Goal: Navigation & Orientation: Find specific page/section

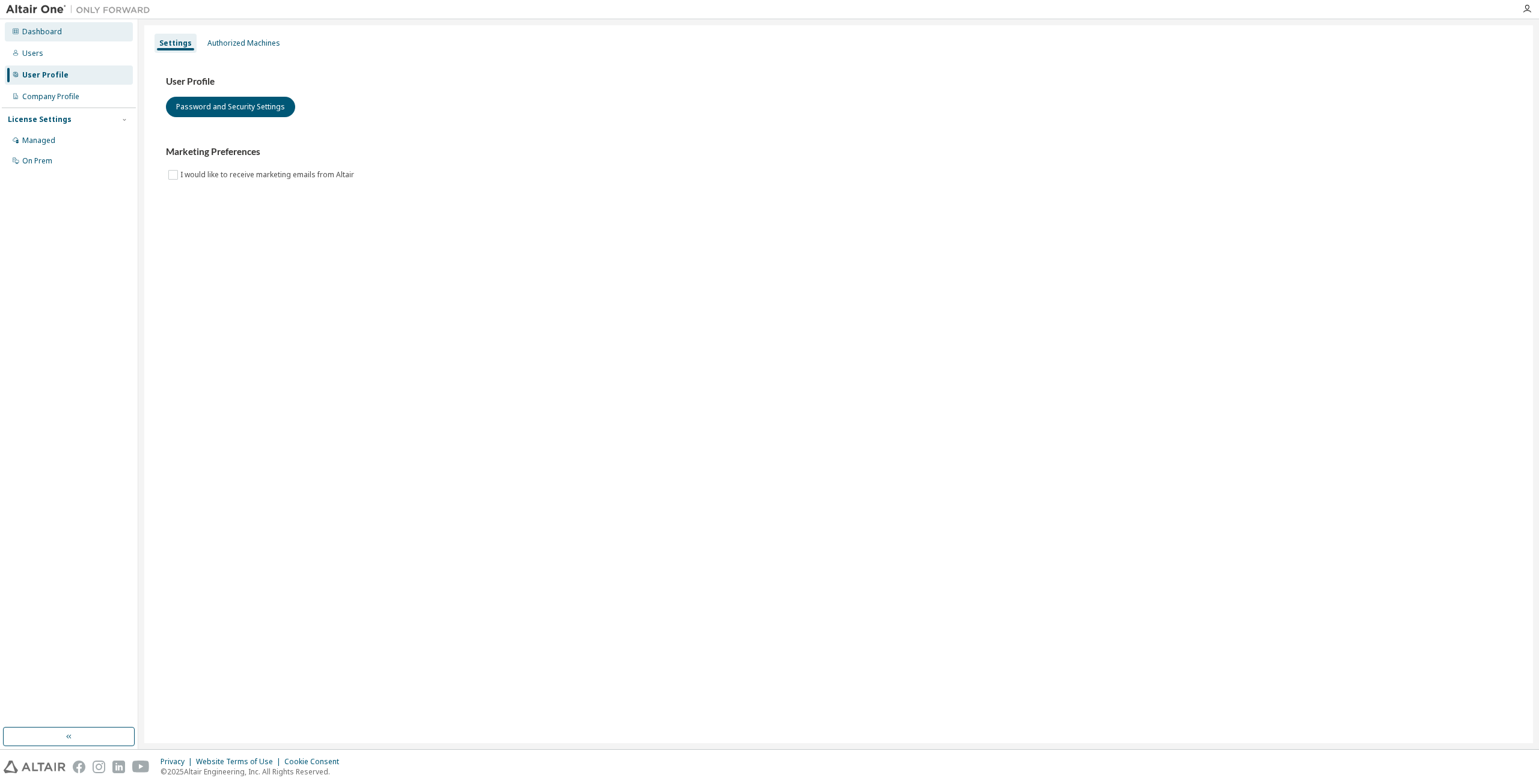
click at [55, 35] on div "Dashboard" at bounding box center [42, 32] width 40 height 10
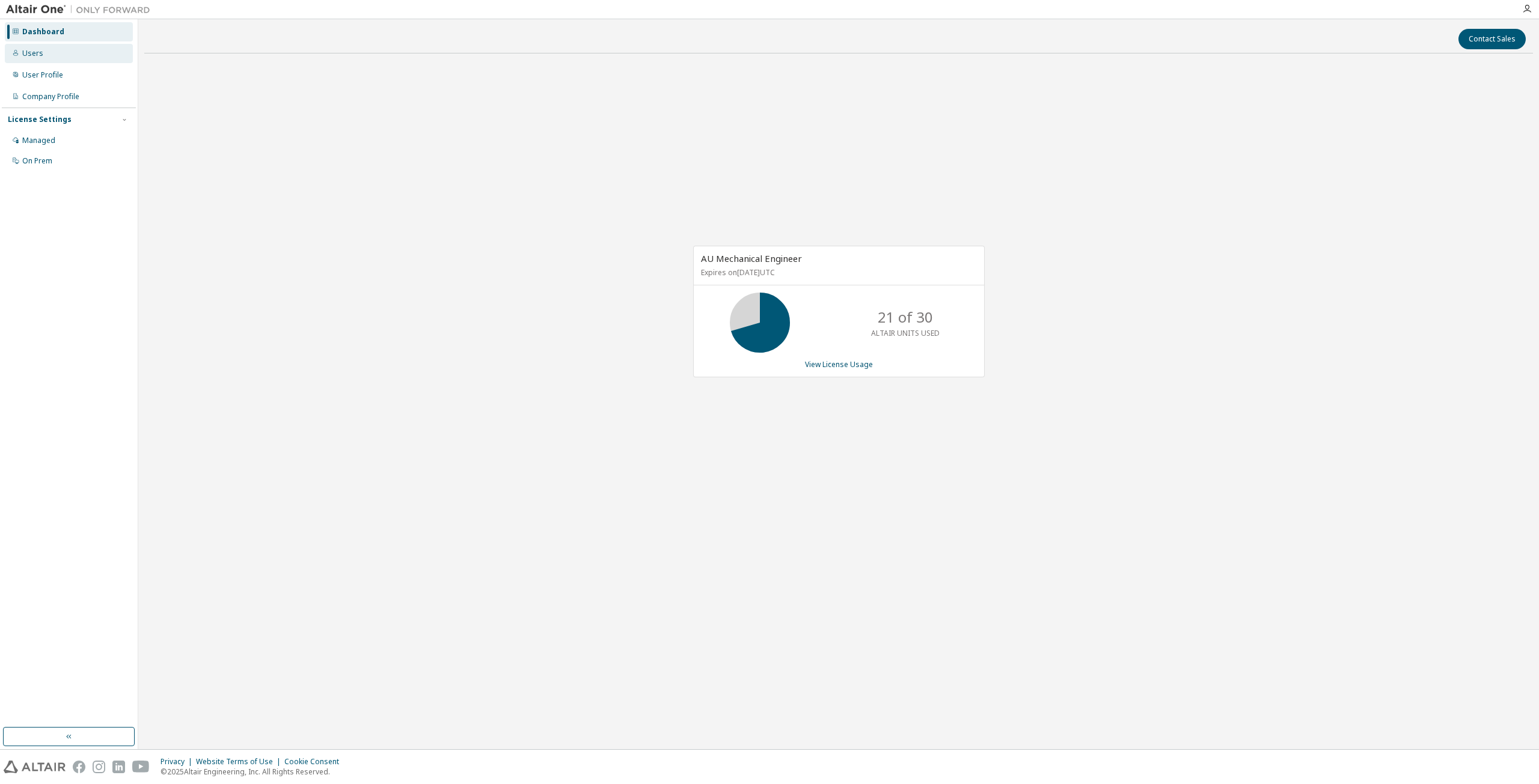
click at [82, 61] on div "Users" at bounding box center [68, 53] width 128 height 19
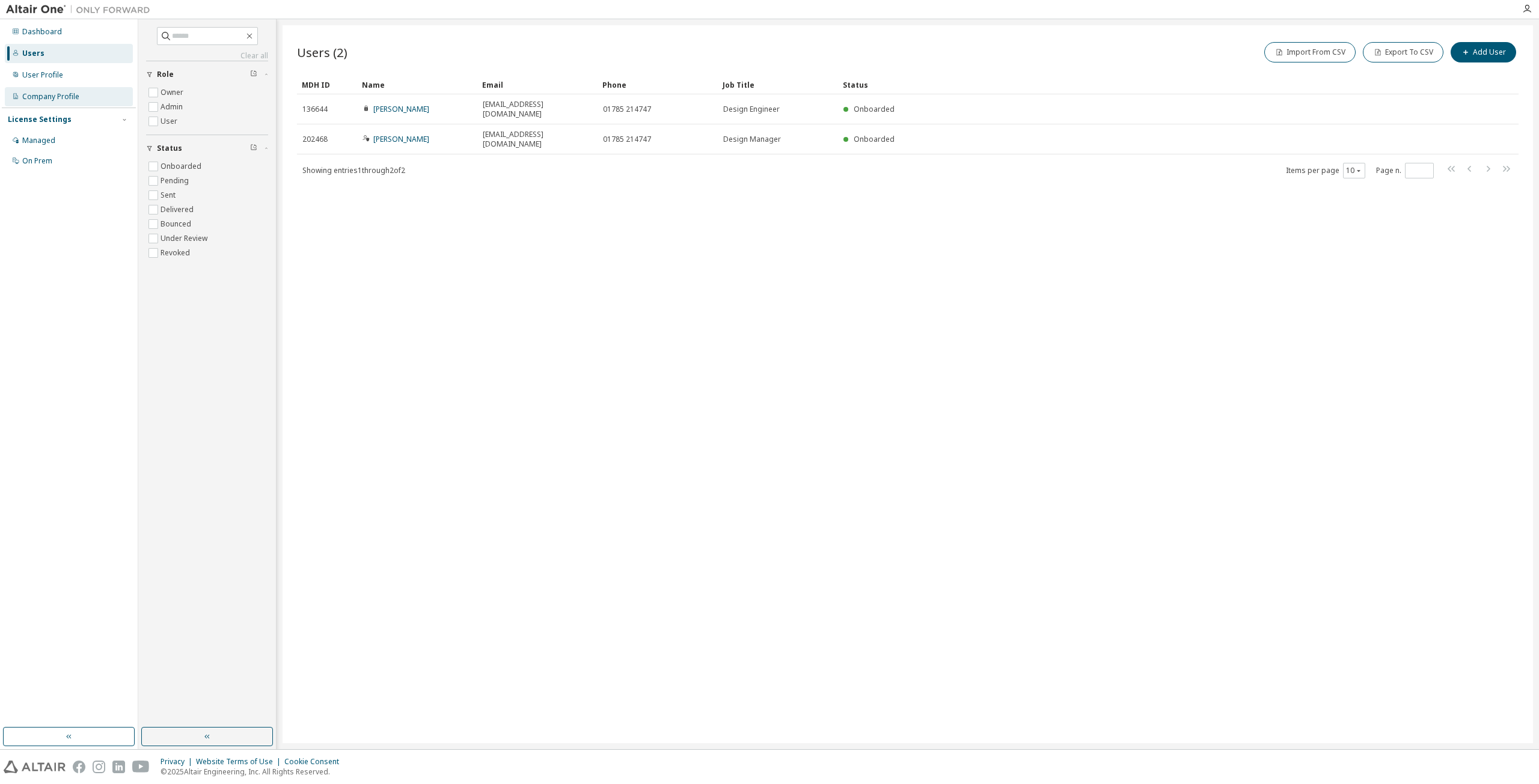
click at [79, 96] on div "Company Profile" at bounding box center [68, 96] width 128 height 19
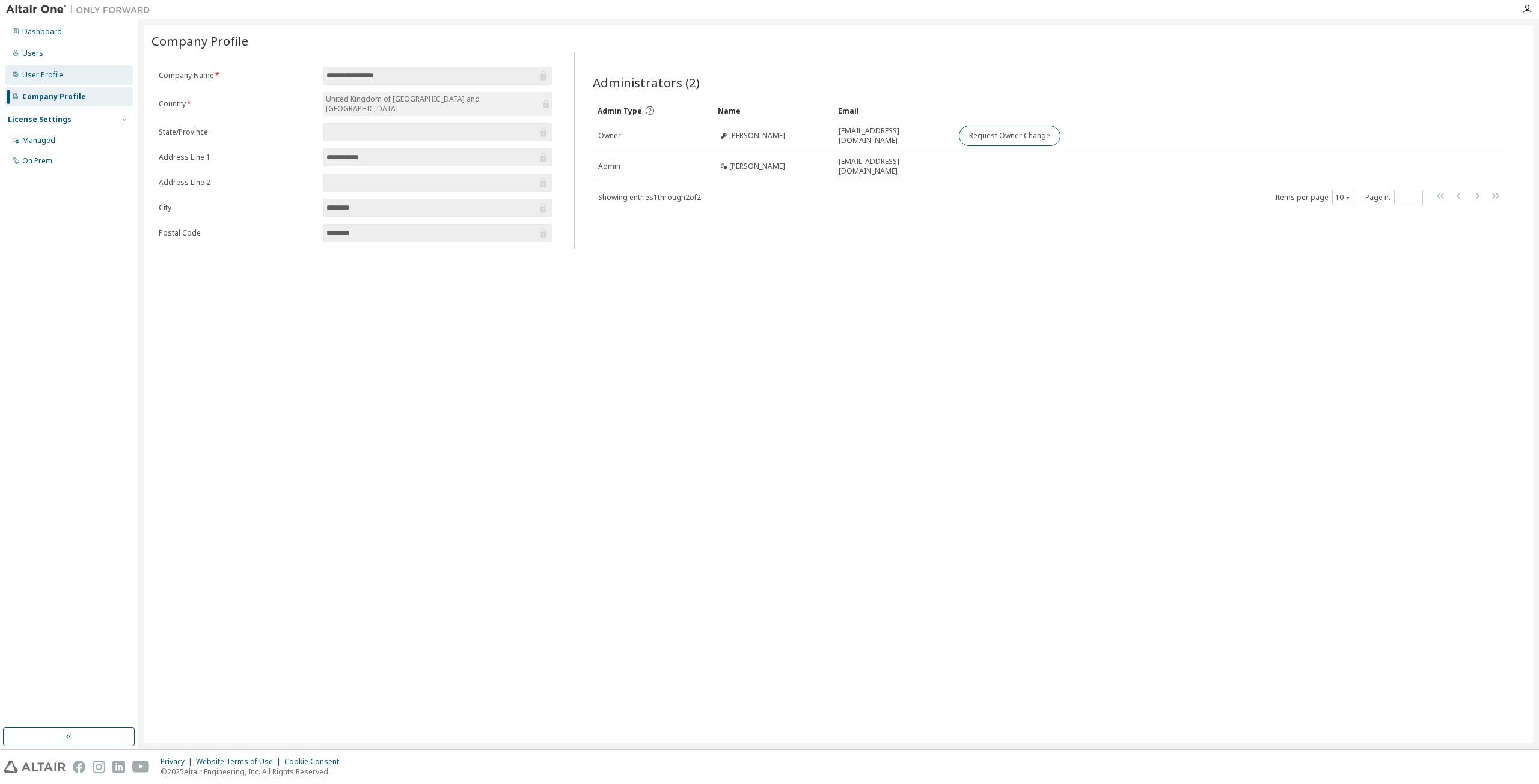
click at [82, 79] on div "User Profile" at bounding box center [68, 75] width 128 height 19
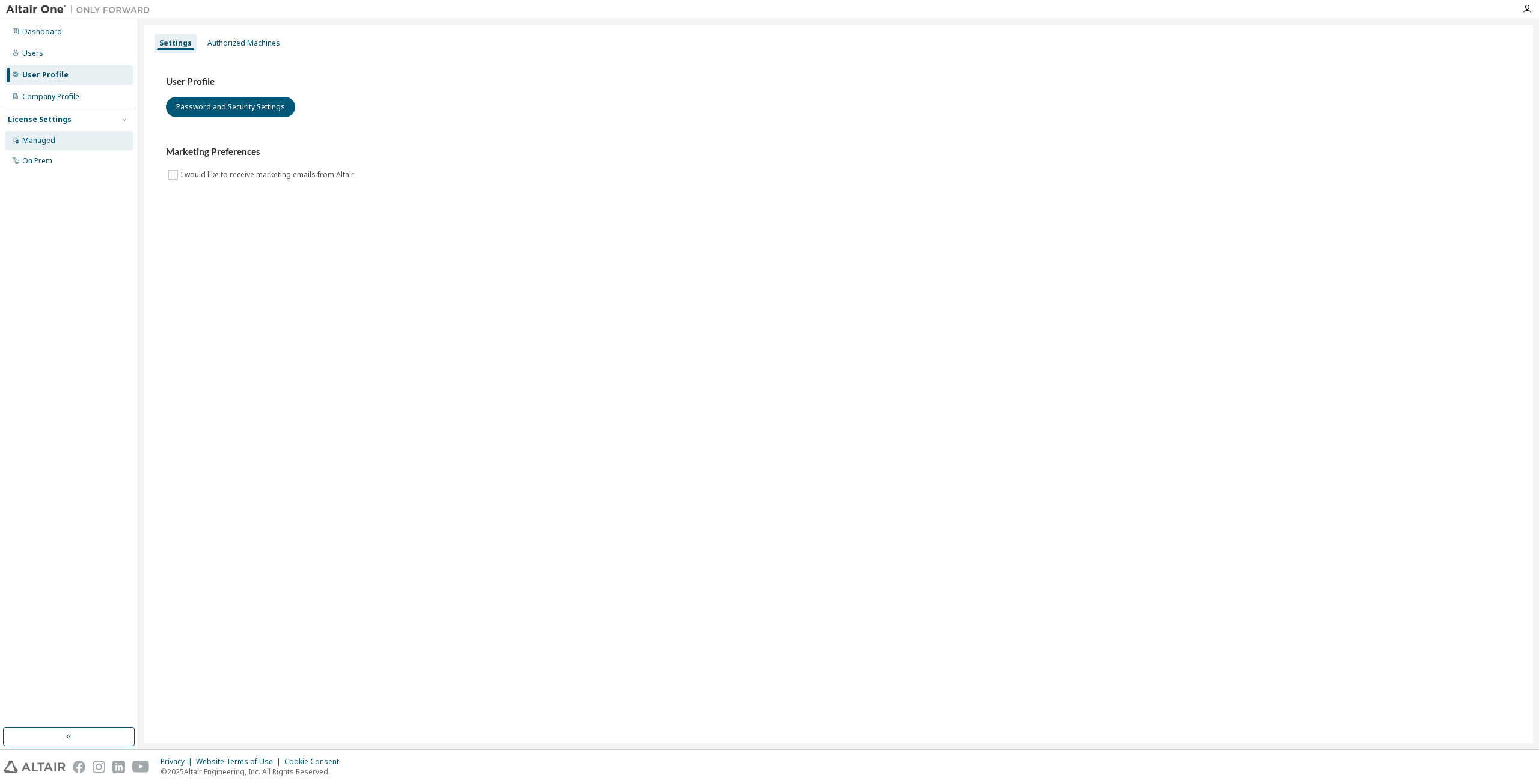
click at [89, 144] on div "Managed" at bounding box center [68, 140] width 128 height 19
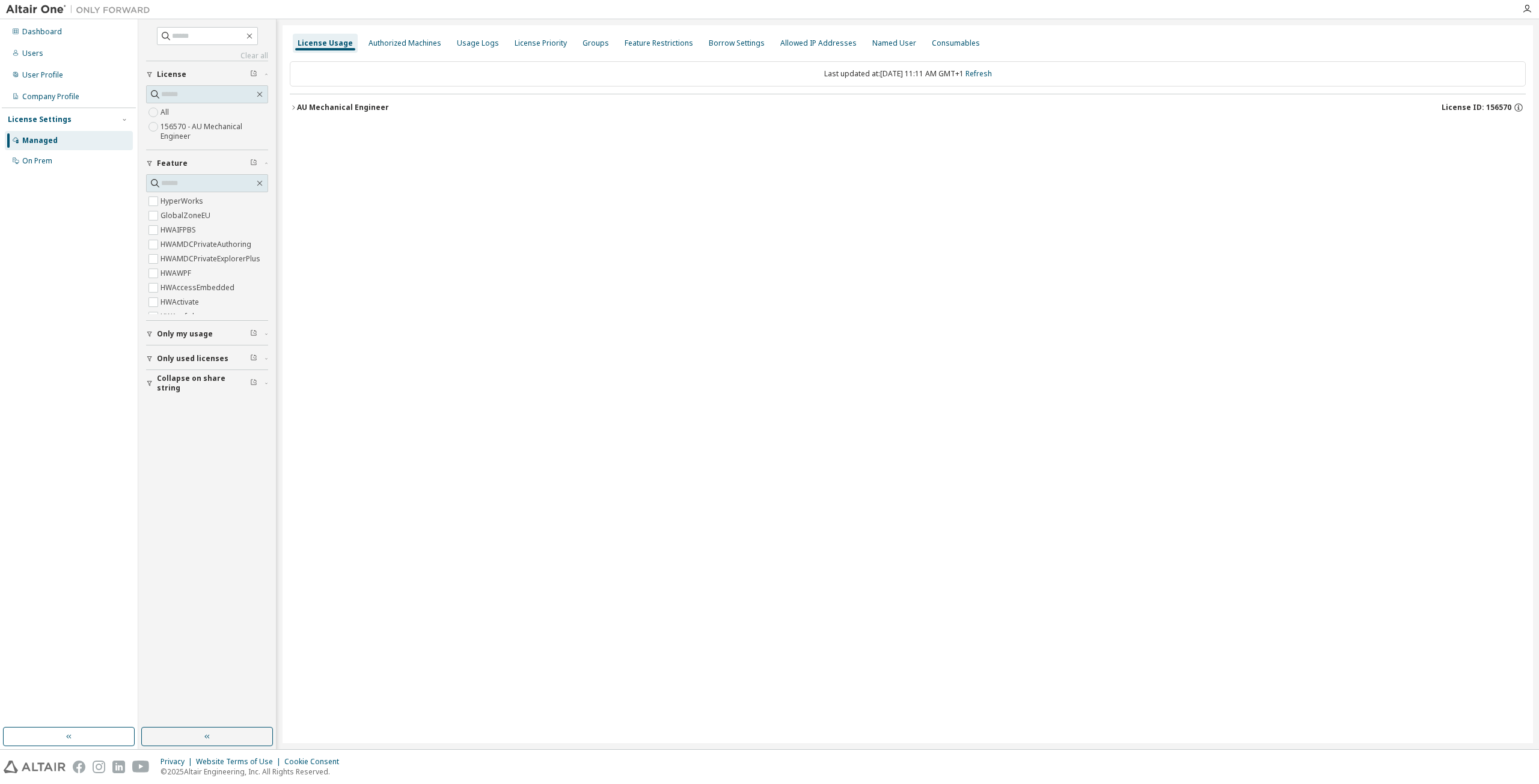
click at [229, 125] on label "156570 - AU Mechanical Engineer" at bounding box center [214, 131] width 108 height 24
click at [689, 47] on div "License Usage Authorized Machines Usage Logs License Priority Groups Feature Re…" at bounding box center [908, 43] width 1237 height 21
click at [465, 41] on div "Usage Logs" at bounding box center [478, 44] width 42 height 10
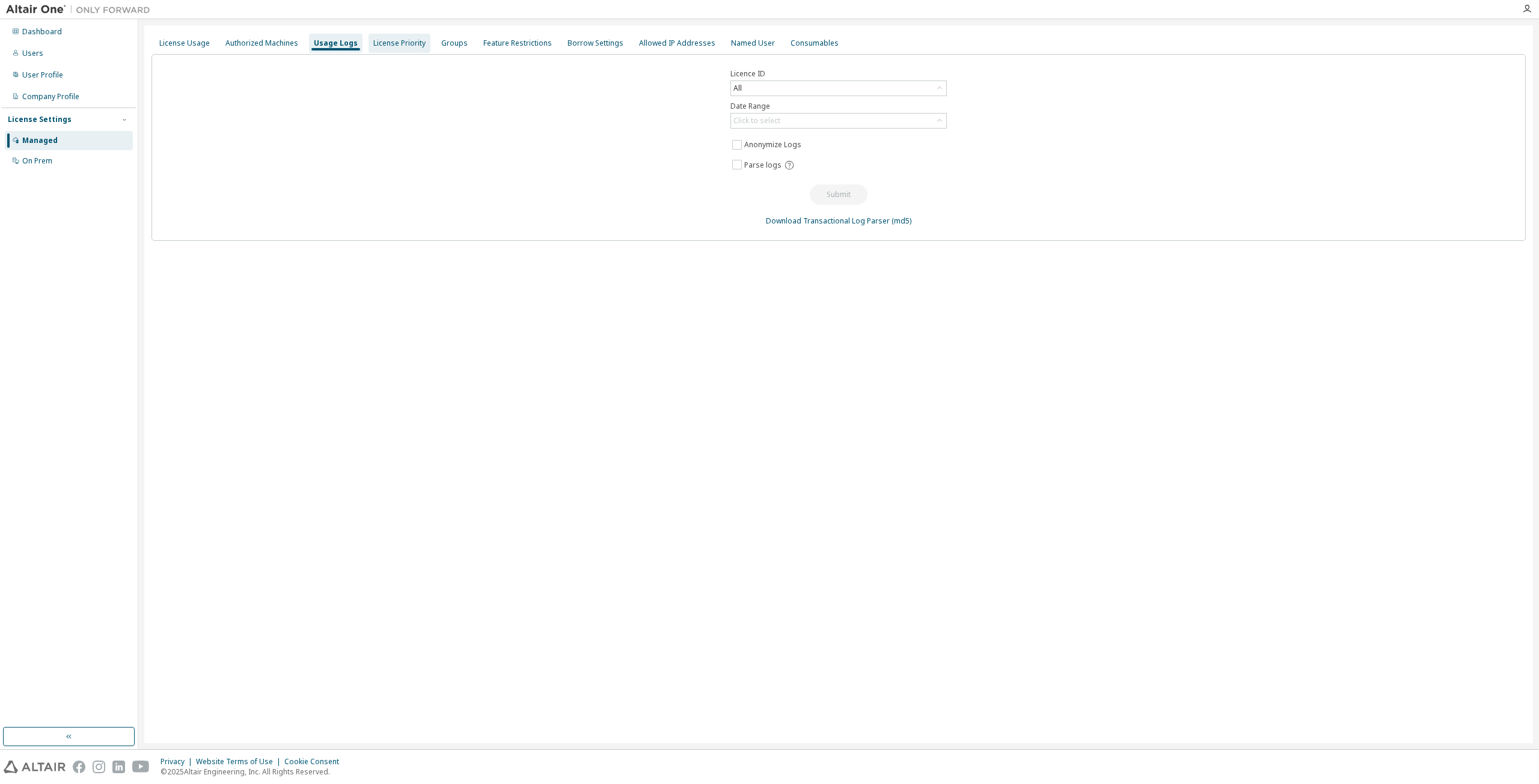
click at [408, 40] on div "License Priority" at bounding box center [399, 44] width 52 height 10
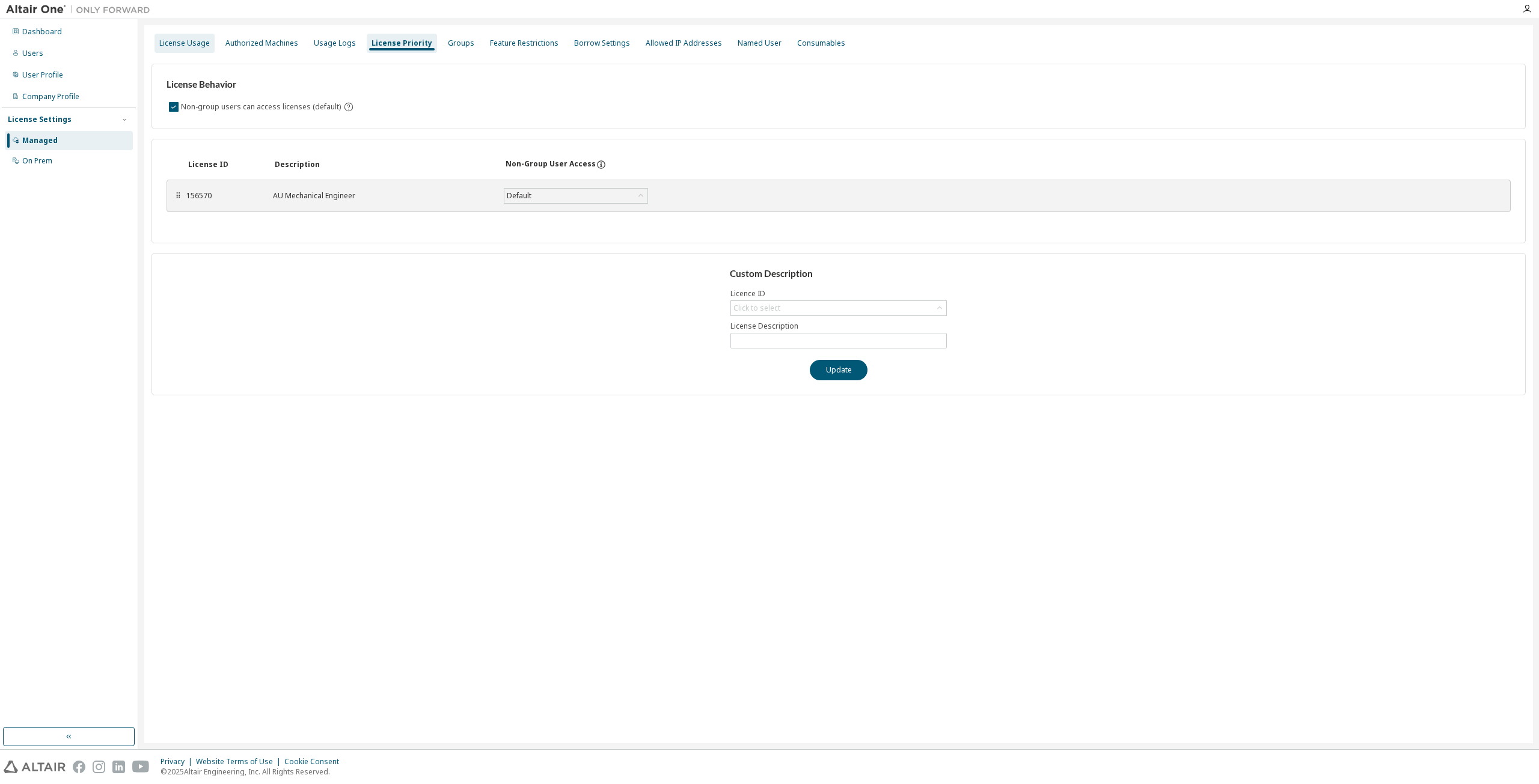
click at [187, 49] on div "License Usage" at bounding box center [185, 43] width 60 height 19
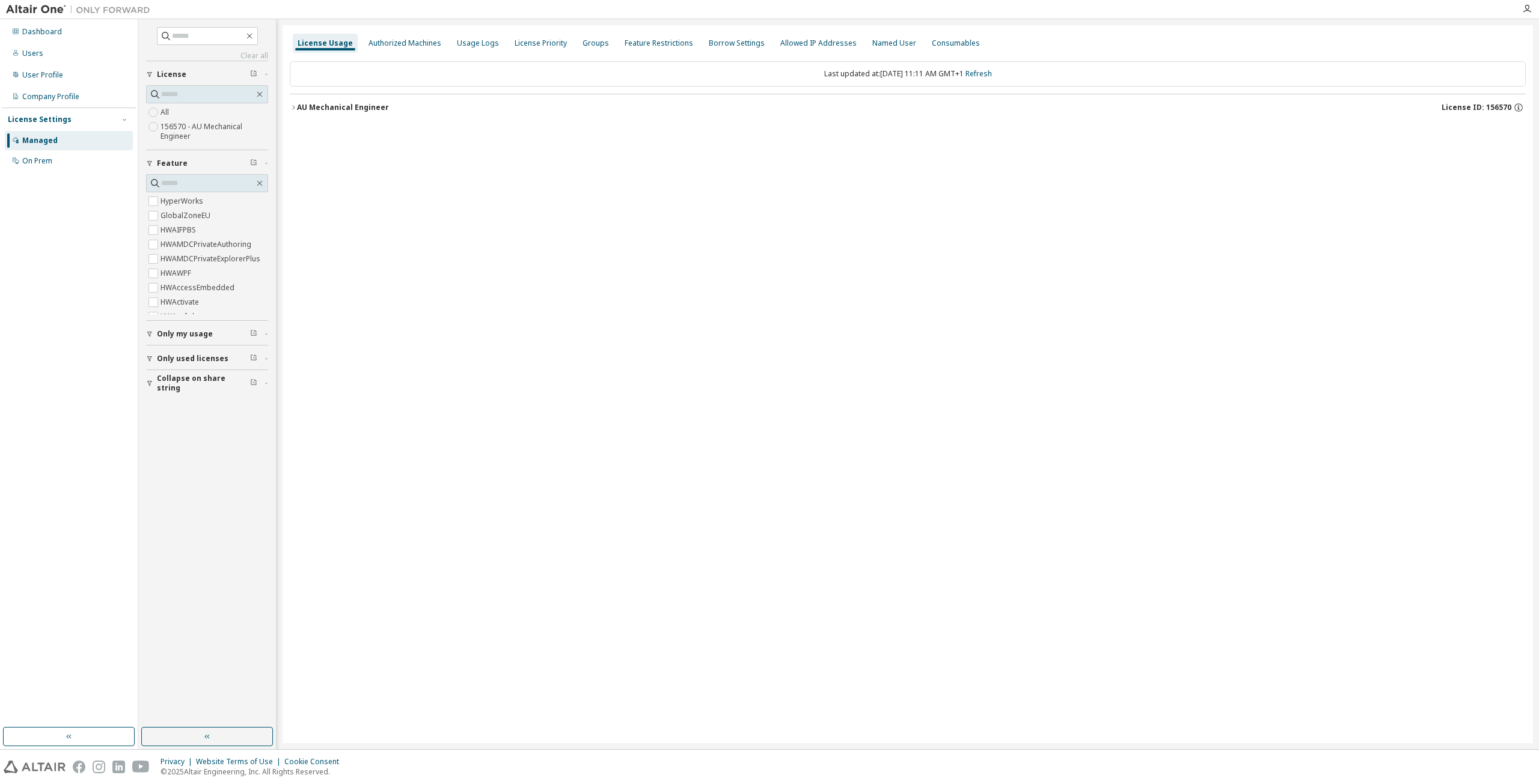
click at [39, 12] on img at bounding box center [81, 9] width 150 height 12
click at [40, 2] on div at bounding box center [78, 9] width 157 height 19
click at [45, 30] on div "Dashboard" at bounding box center [42, 32] width 40 height 10
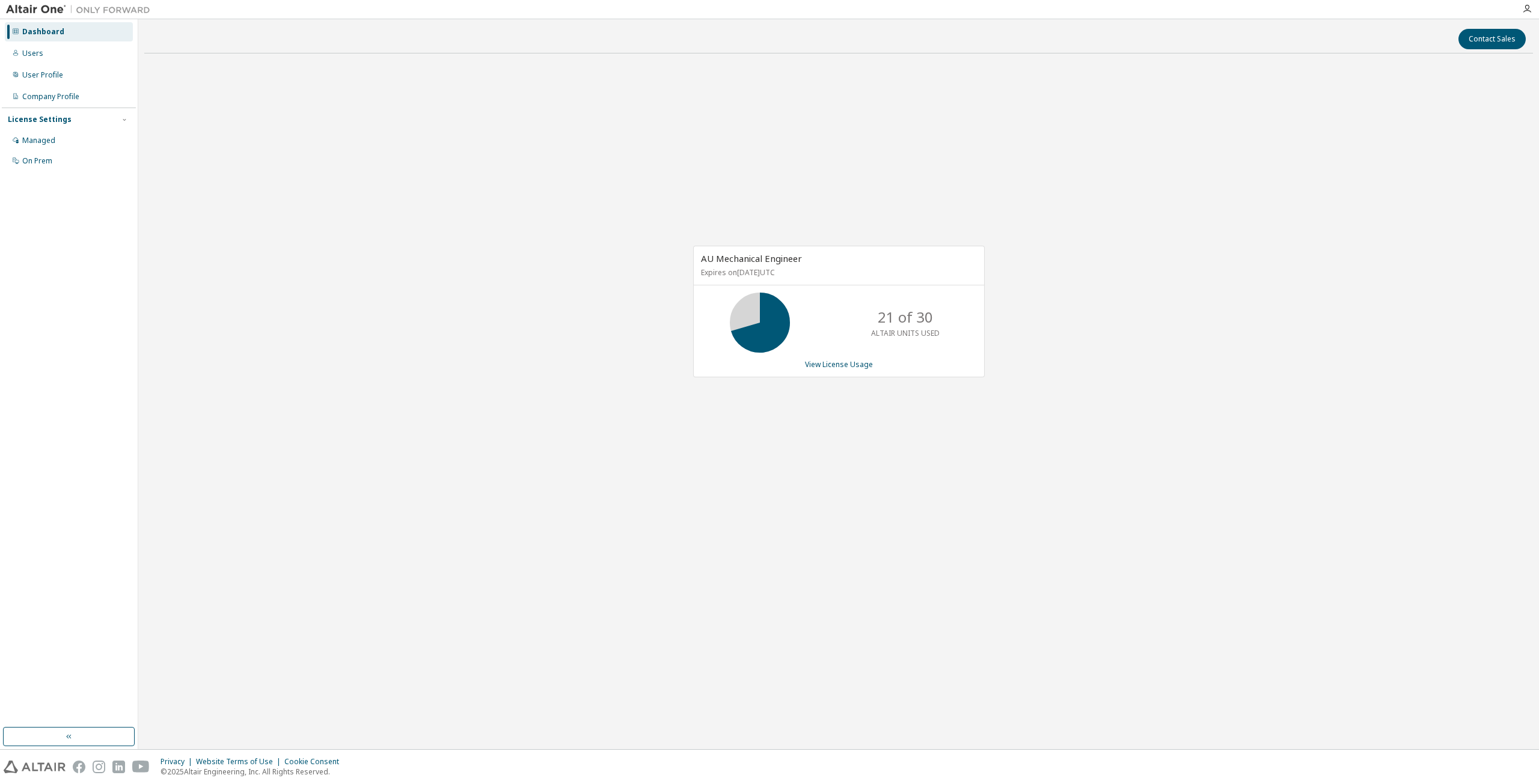
click at [25, 765] on img at bounding box center [34, 767] width 62 height 12
drag, startPoint x: 1449, startPoint y: 269, endPoint x: 1344, endPoint y: -30, distance: 316.9
click at [37, 7] on img at bounding box center [81, 9] width 150 height 12
